Goal: Task Accomplishment & Management: Complete application form

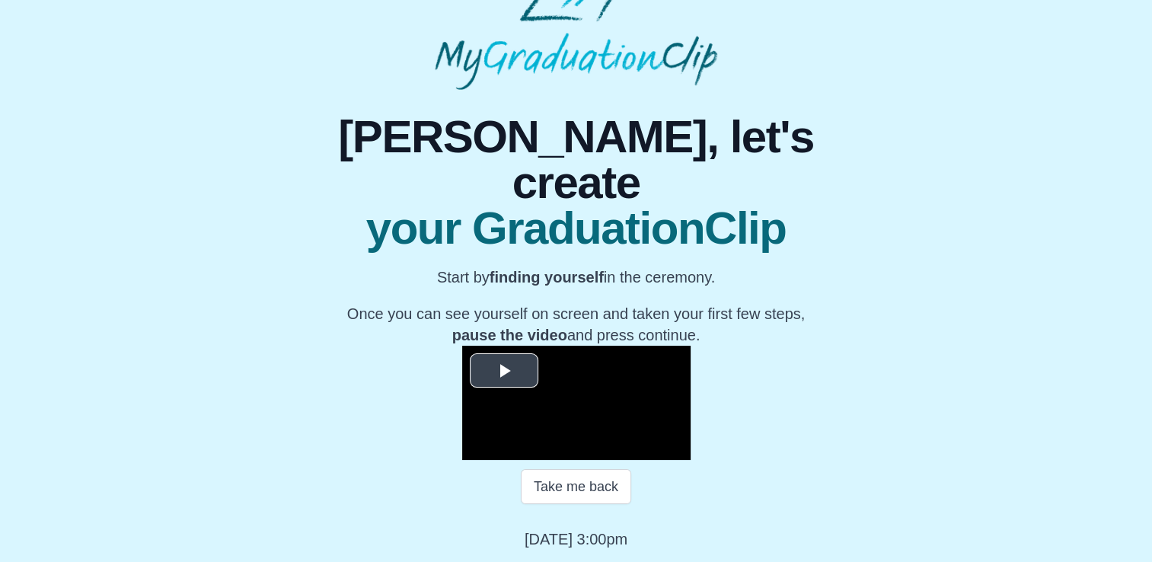
scroll to position [209, 0]
click at [504, 371] on span "Video Player" at bounding box center [504, 371] width 0 height 0
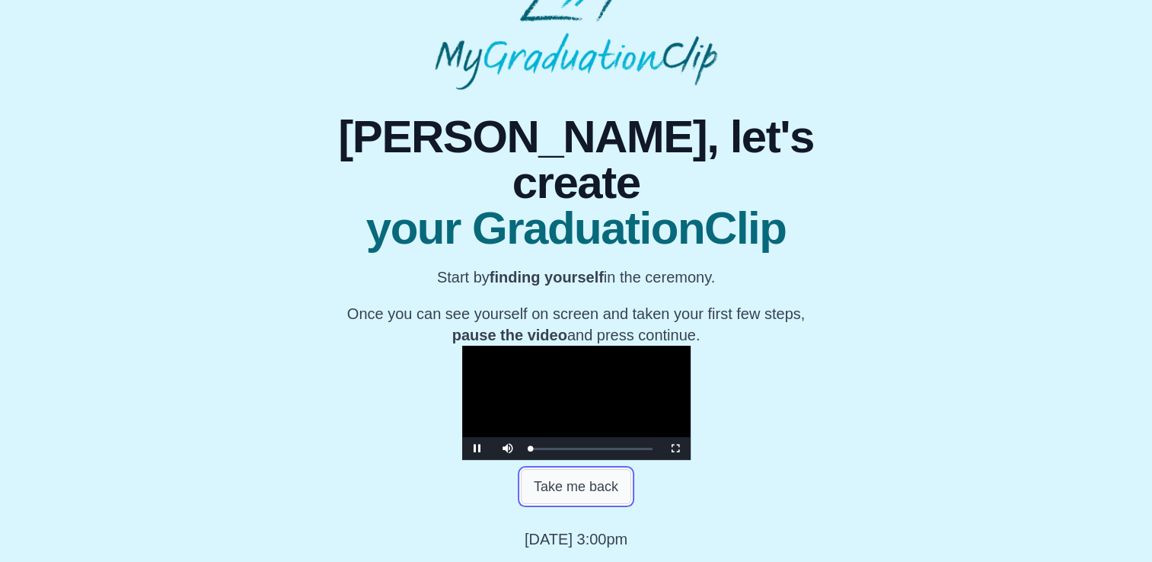
click at [583, 493] on button "Take me back" at bounding box center [576, 486] width 110 height 35
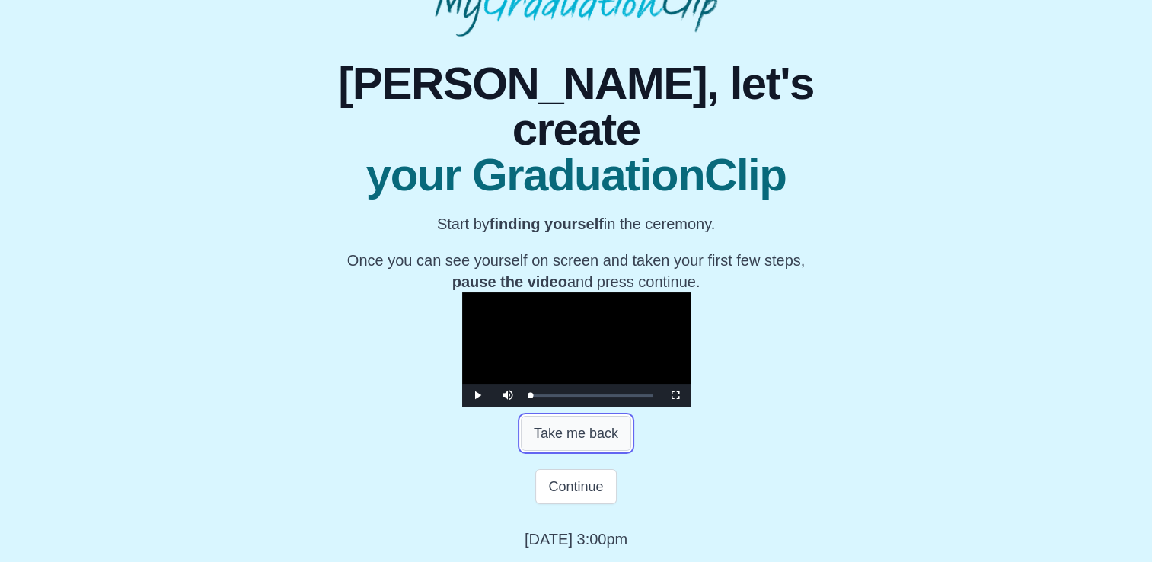
click at [592, 451] on button "Take me back" at bounding box center [576, 433] width 110 height 35
click at [579, 451] on button "Take me back" at bounding box center [576, 433] width 110 height 35
click at [564, 483] on button "Continue" at bounding box center [575, 486] width 81 height 35
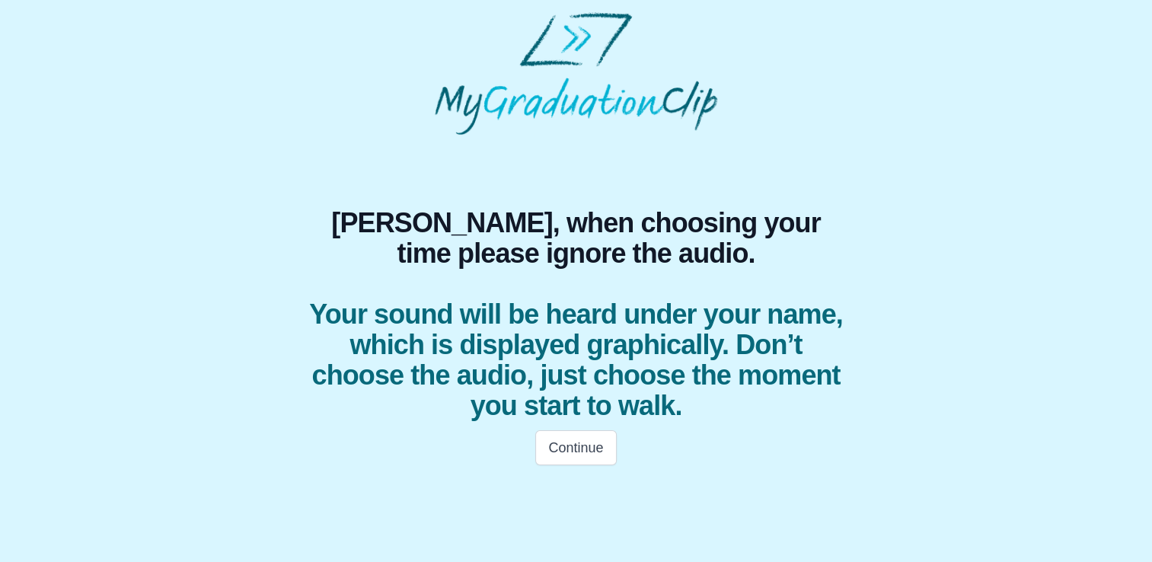
scroll to position [0, 0]
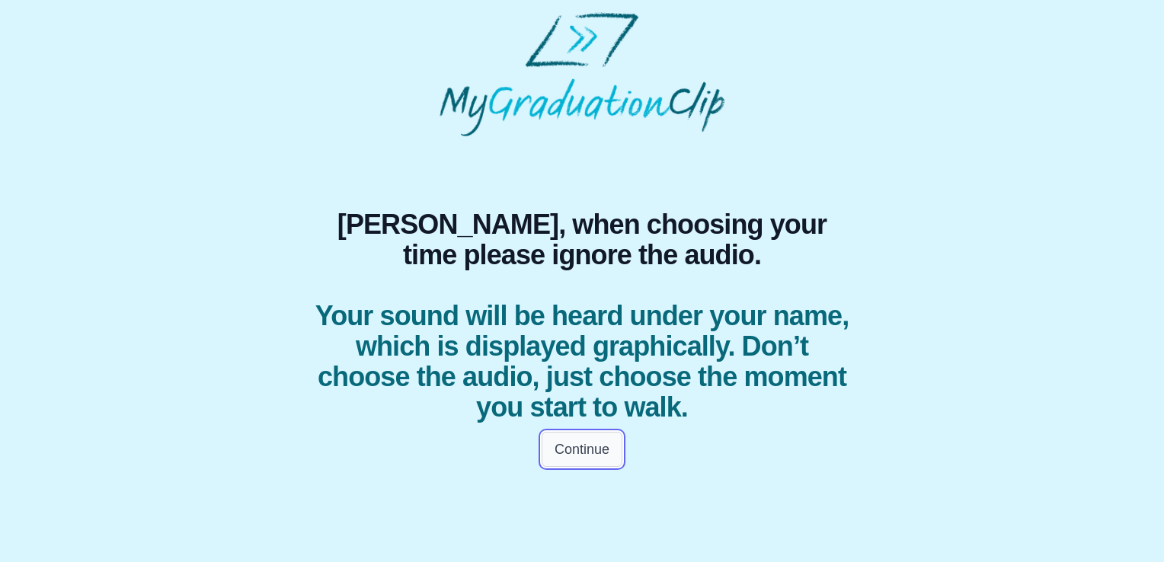
click at [564, 432] on button "Continue" at bounding box center [581, 449] width 81 height 35
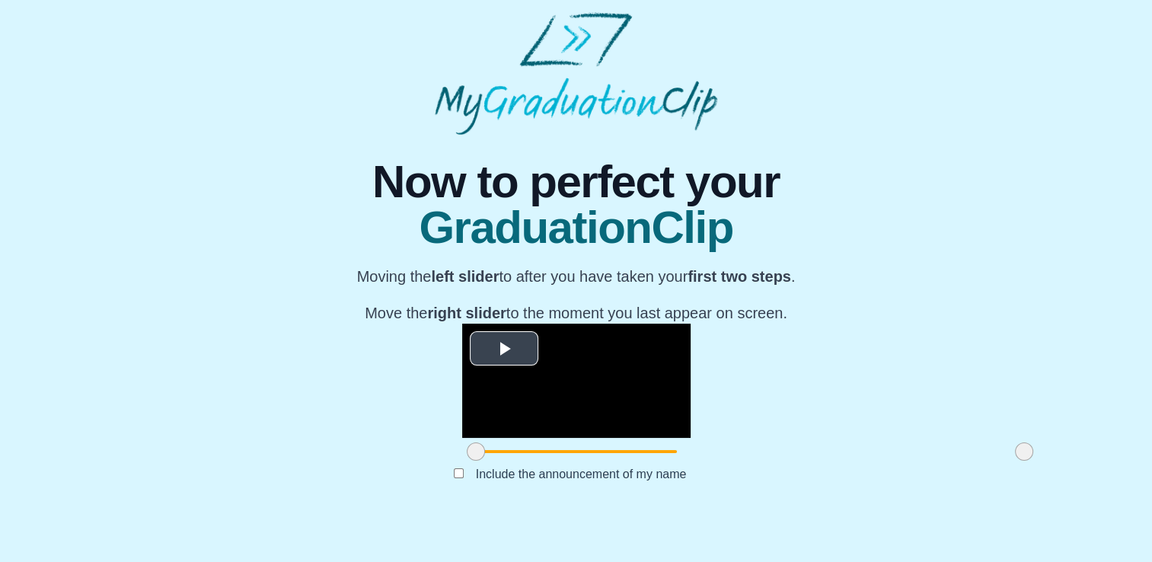
click at [504, 349] on span "Video Player" at bounding box center [504, 349] width 0 height 0
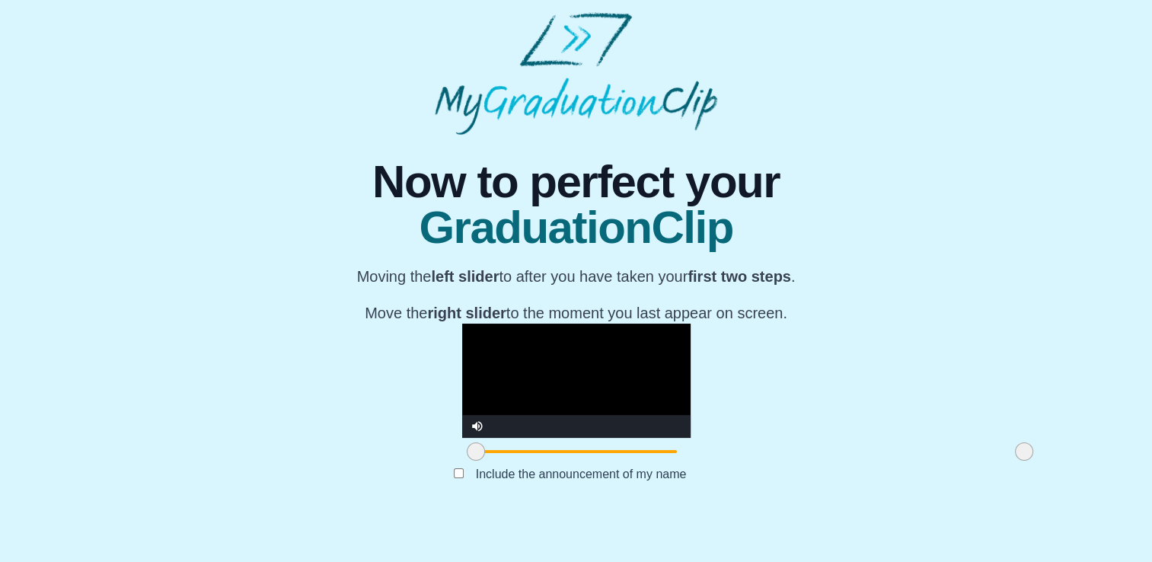
scroll to position [172, 0]
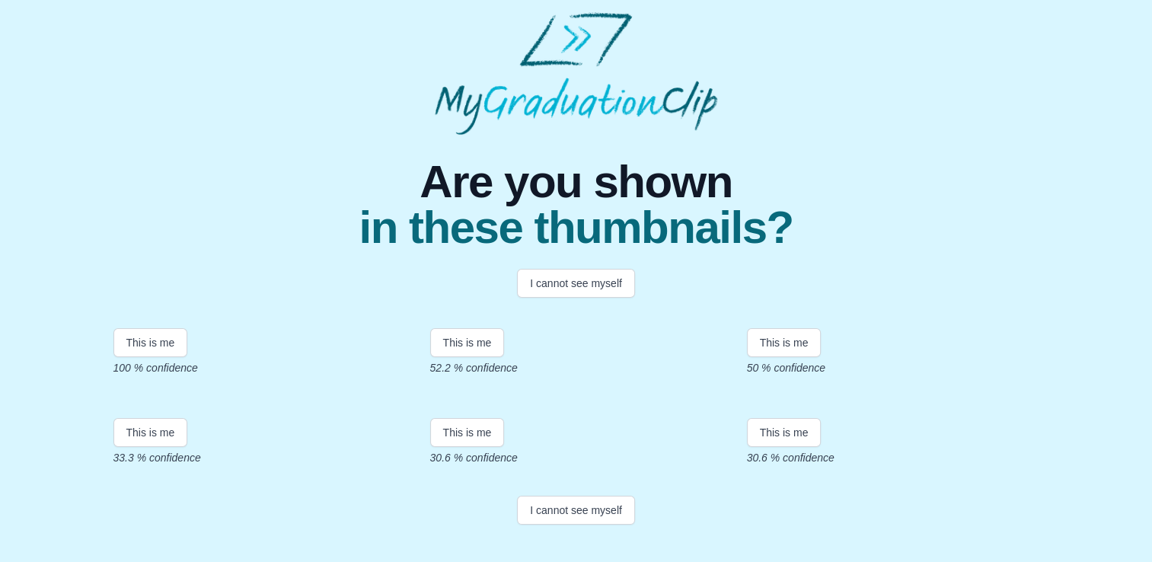
scroll to position [152, 0]
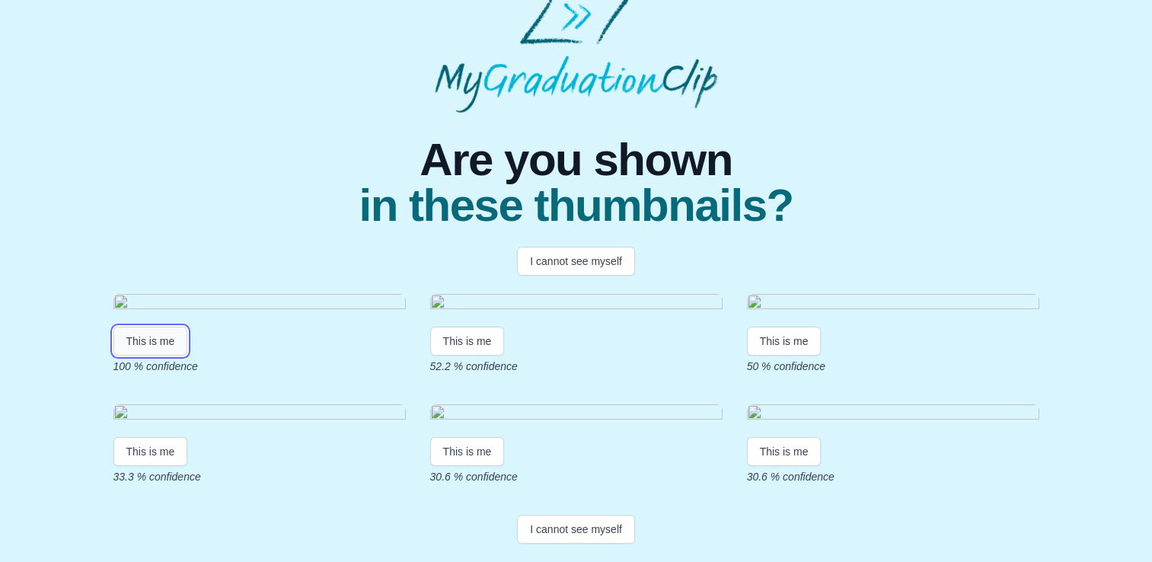
click at [165, 356] on button "This is me" at bounding box center [150, 341] width 75 height 29
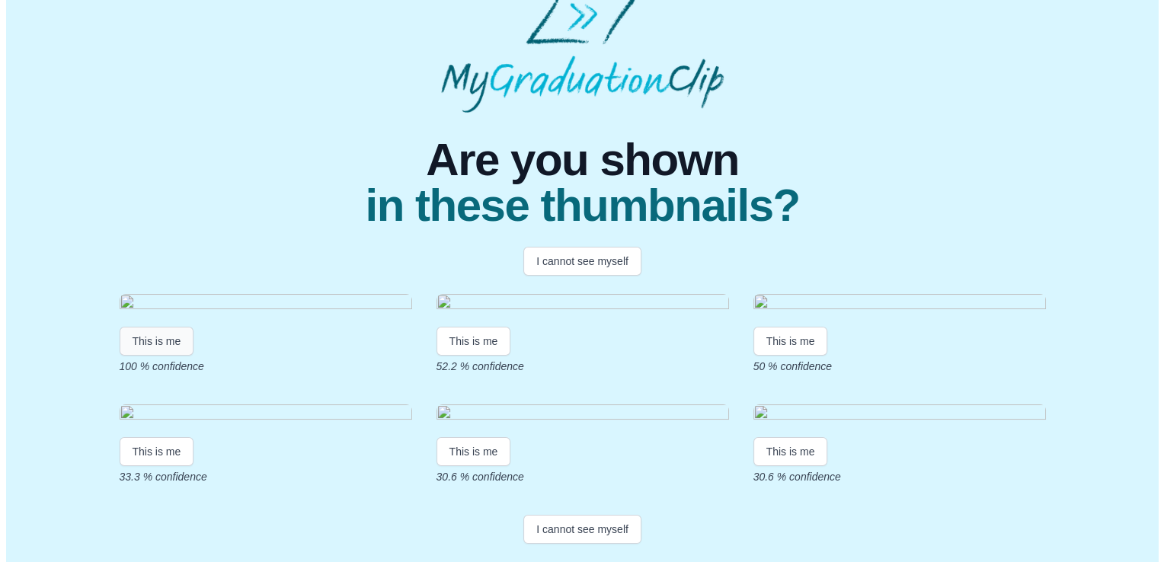
scroll to position [0, 0]
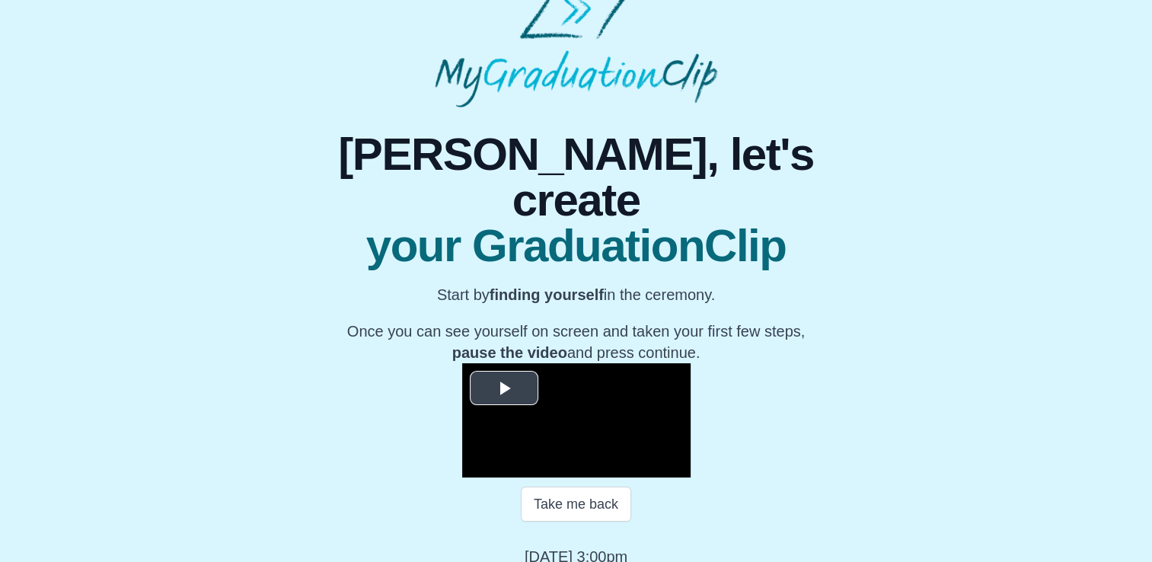
scroll to position [76, 0]
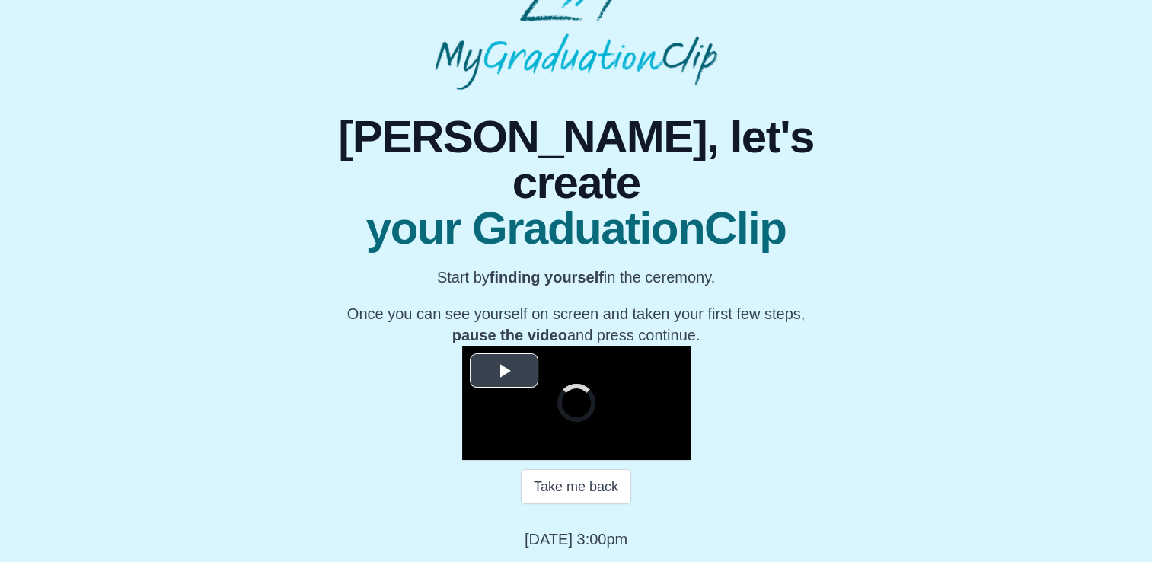
click at [504, 371] on span "Video Player" at bounding box center [504, 371] width 0 height 0
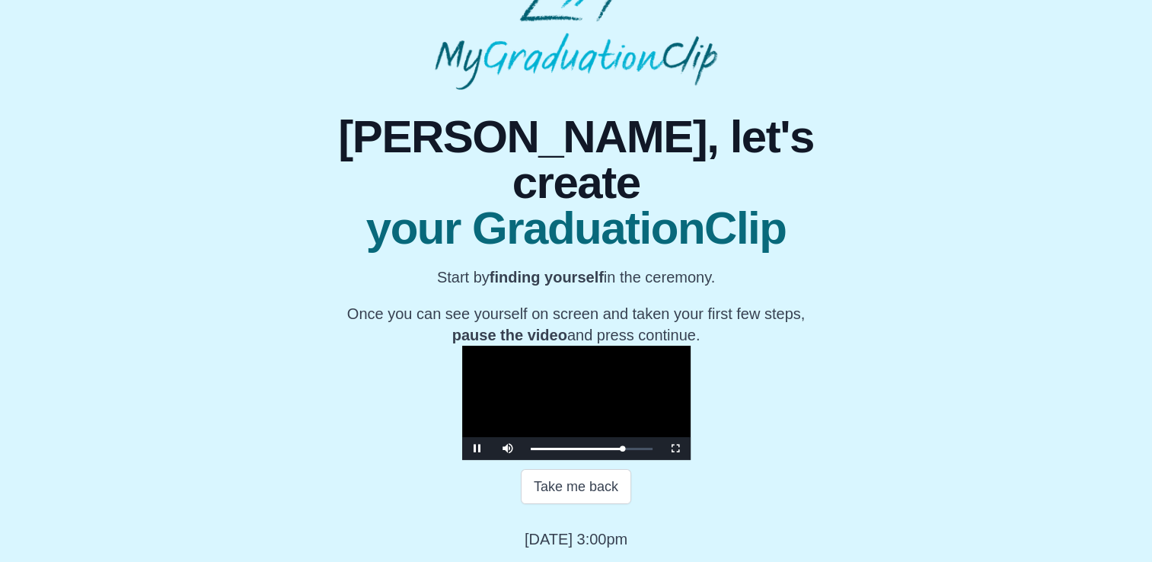
scroll to position [209, 0]
click at [675, 449] on span "Video Player" at bounding box center [675, 449] width 0 height 0
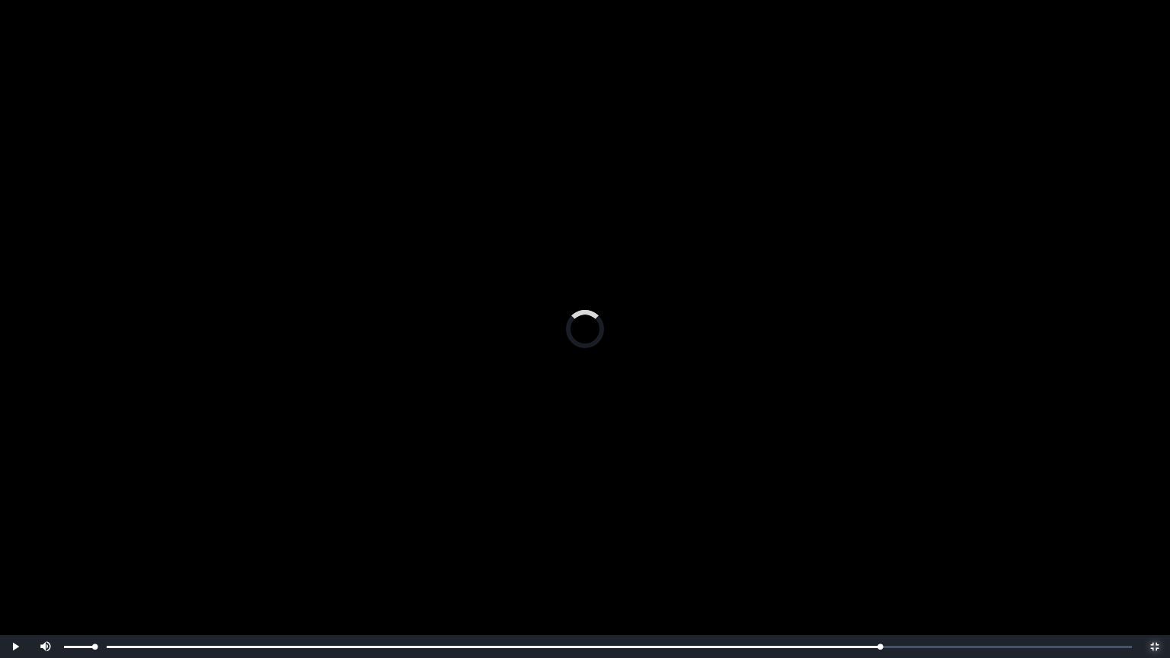
drag, startPoint x: 870, startPoint y: 642, endPoint x: 62, endPoint y: 650, distance: 808.0
click at [62, 561] on div "Play Mute Current Time 55:57 / Loaded : 0% 0:53:24 0:55:54 Progress : 0% Stream…" at bounding box center [585, 646] width 1170 height 23
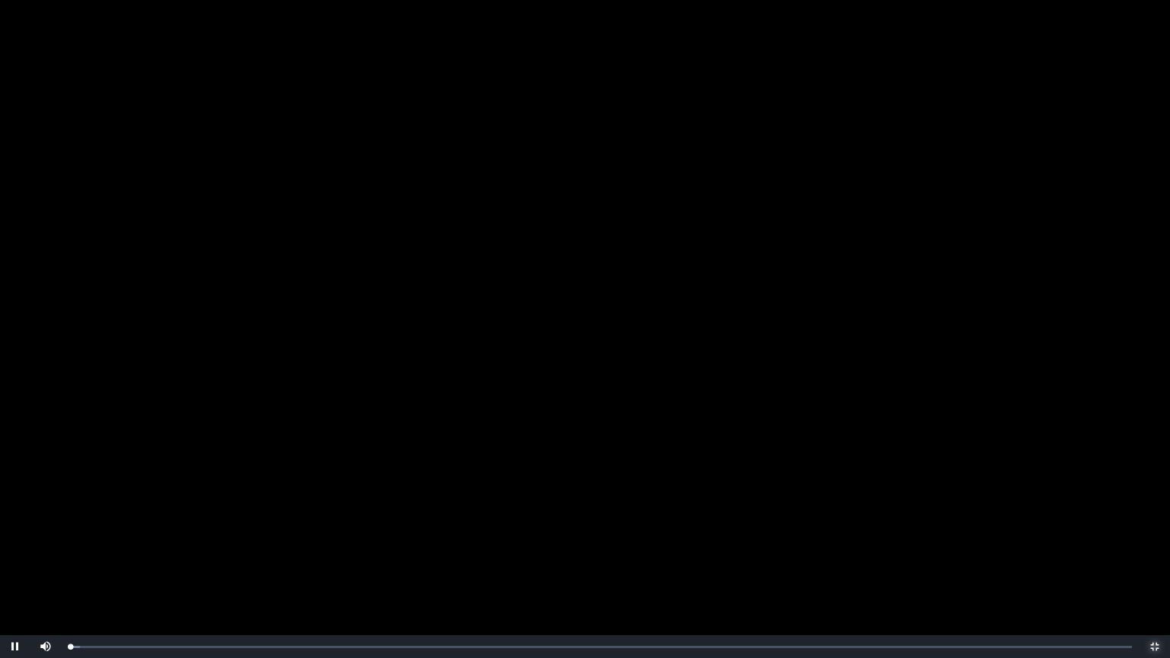
click at [1154, 561] on span "Video Player" at bounding box center [1154, 647] width 0 height 0
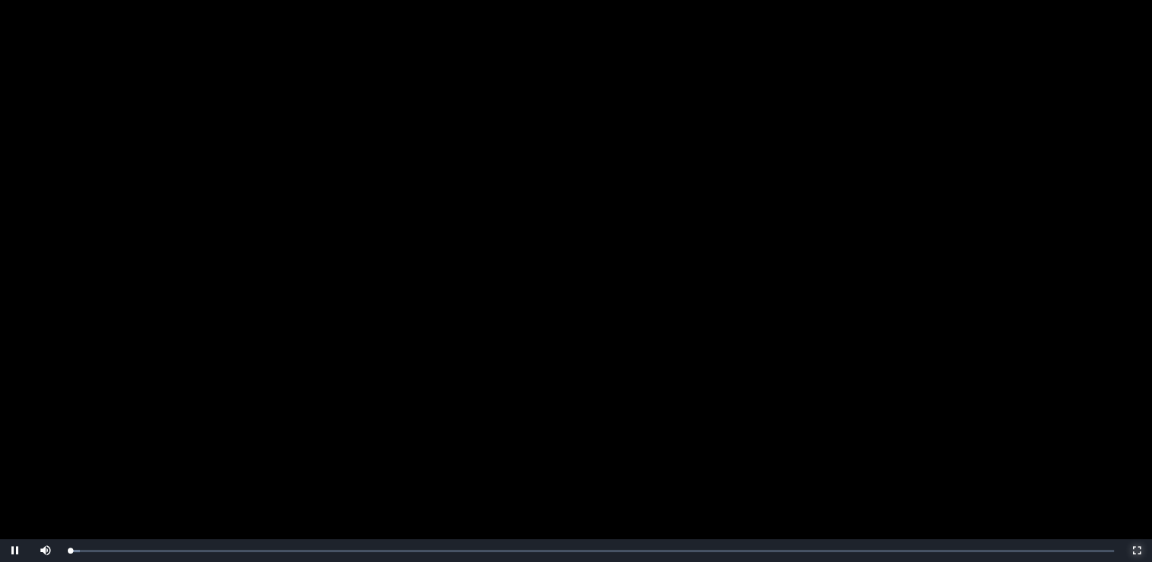
scroll to position [228, 0]
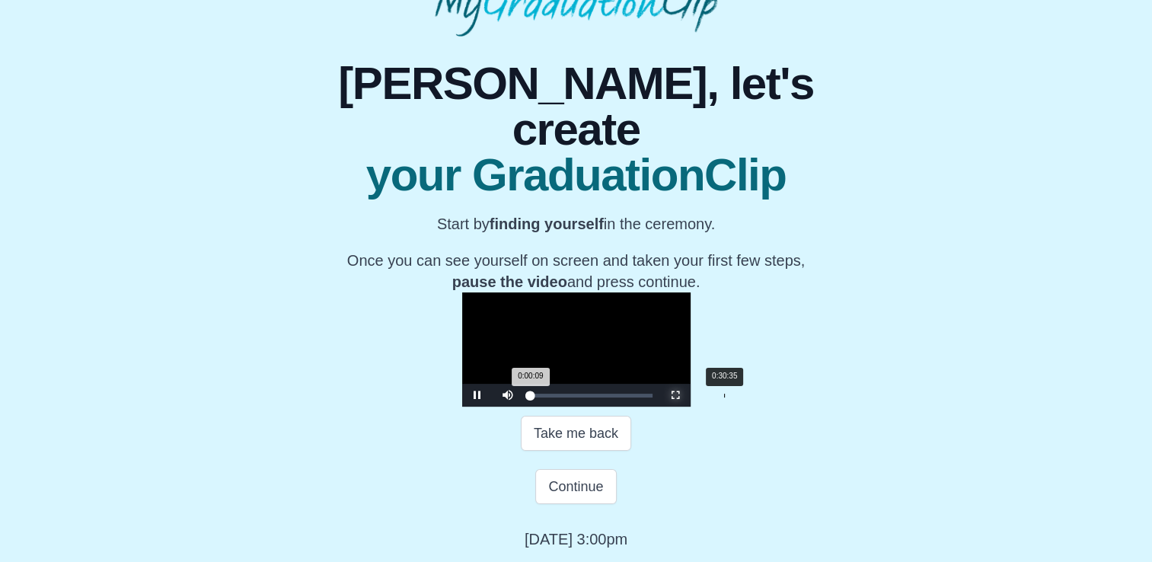
click at [550, 407] on div "Loaded : 0% 0:30:35 0:00:09 Progress : 0%" at bounding box center [591, 395] width 137 height 23
click at [660, 407] on div "Loaded : 0% 0:55:09 0:30:35 Progress : 0%" at bounding box center [591, 395] width 137 height 23
click at [660, 407] on div "Loaded : 0% 1:01:10 0:55:09 Progress : 0%" at bounding box center [591, 395] width 137 height 23
